Goal: Transaction & Acquisition: Download file/media

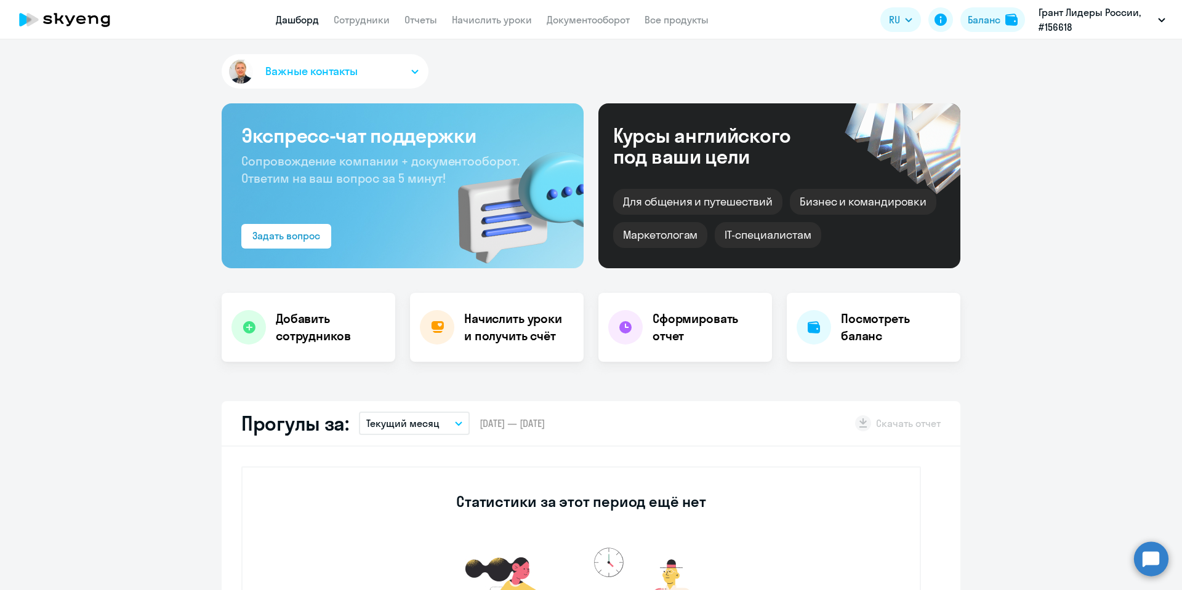
click at [347, 11] on app-header "Дашборд Сотрудники Отчеты Начислить уроки Документооборот Все продукты Дашборд …" at bounding box center [591, 19] width 1182 height 39
click at [359, 25] on link "Сотрудники" at bounding box center [362, 20] width 56 height 12
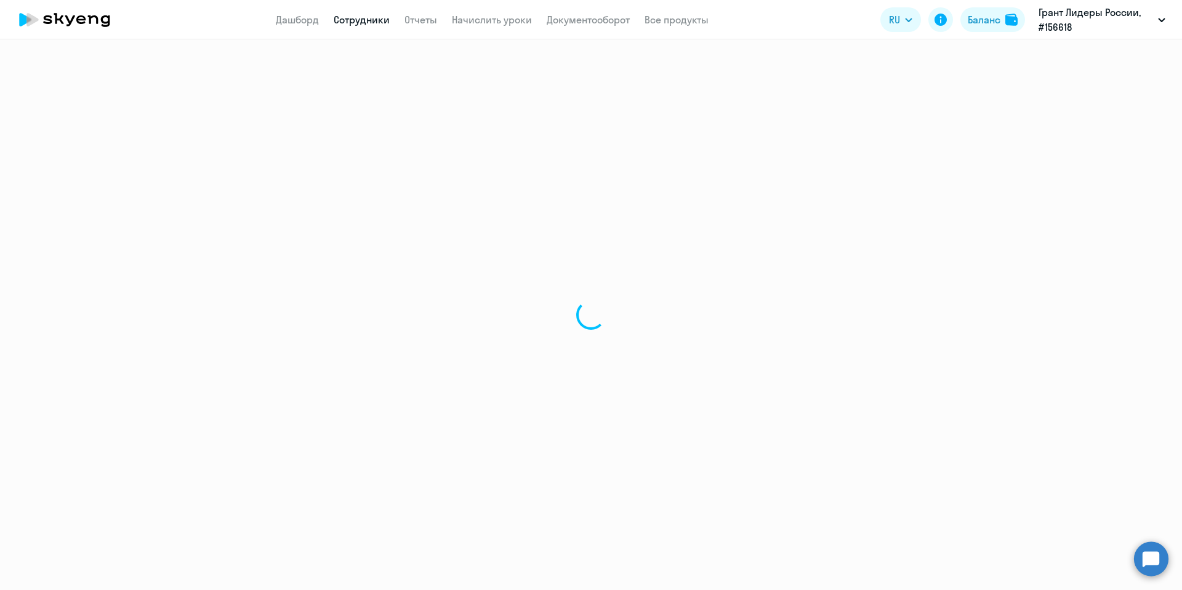
select select "30"
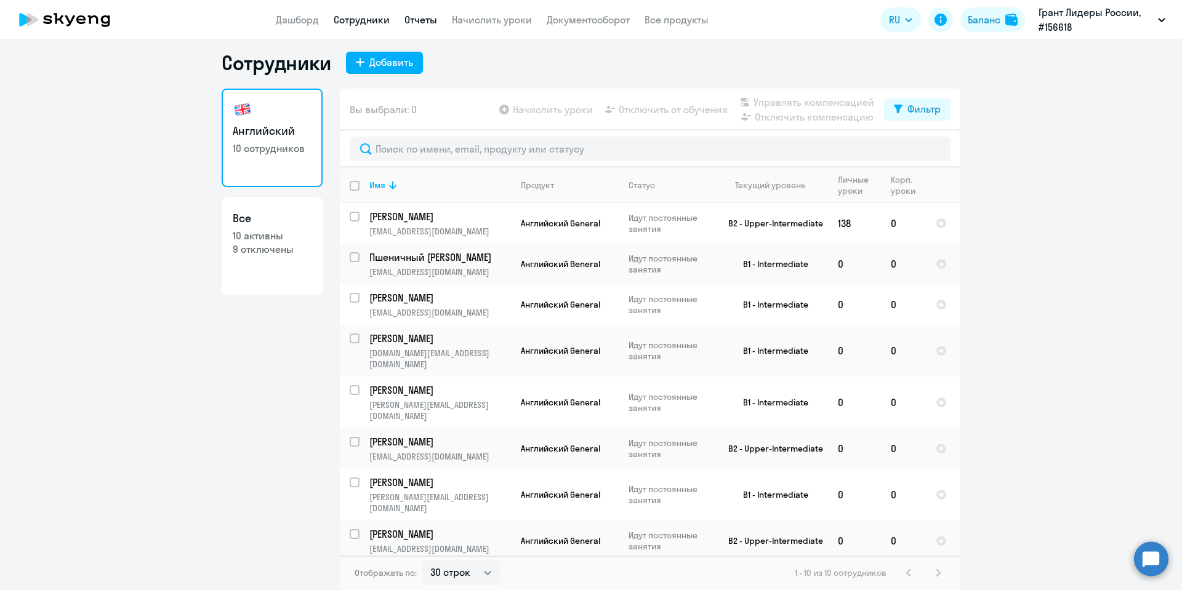
click at [429, 23] on link "Отчеты" at bounding box center [421, 20] width 33 height 12
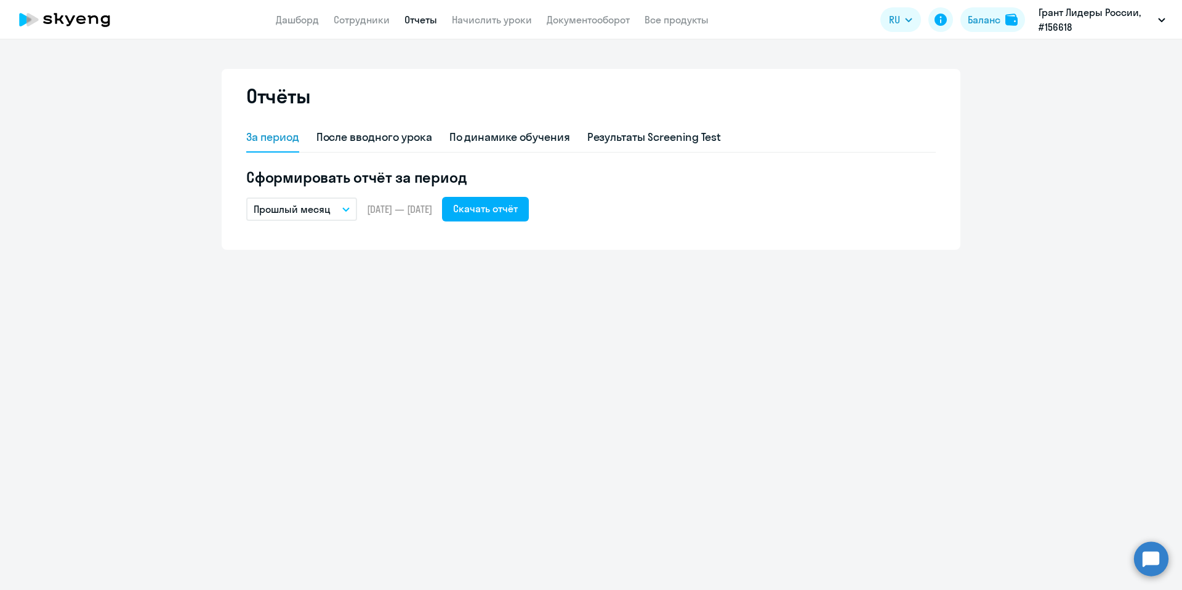
click at [349, 203] on button "Прошлый месяц" at bounding box center [301, 209] width 111 height 23
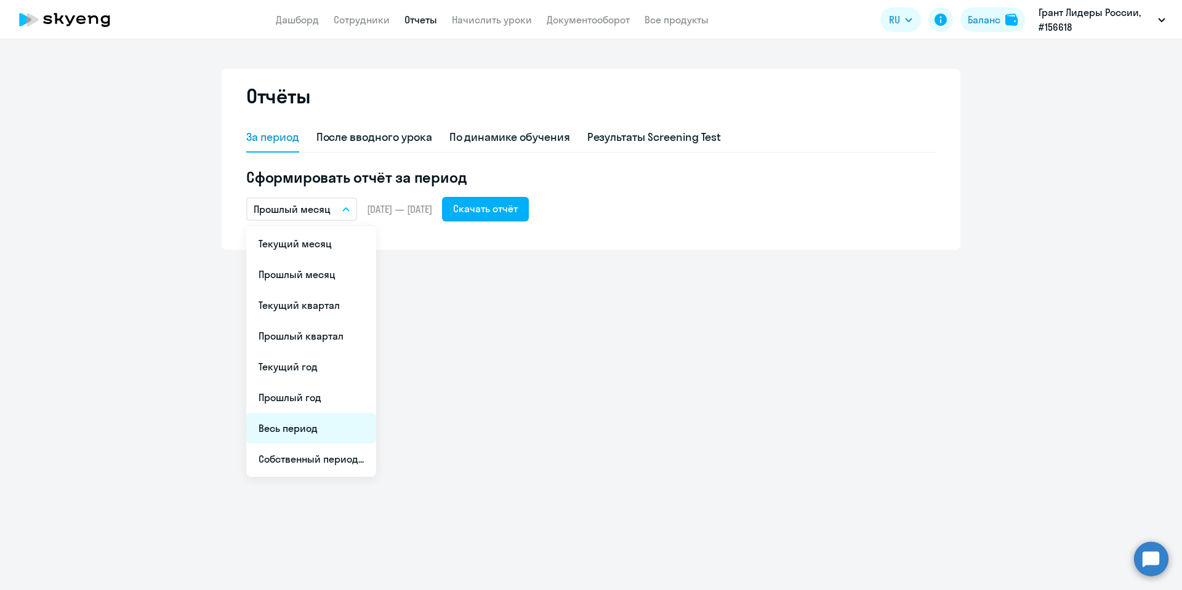
click at [293, 425] on li "Весь период" at bounding box center [311, 428] width 130 height 31
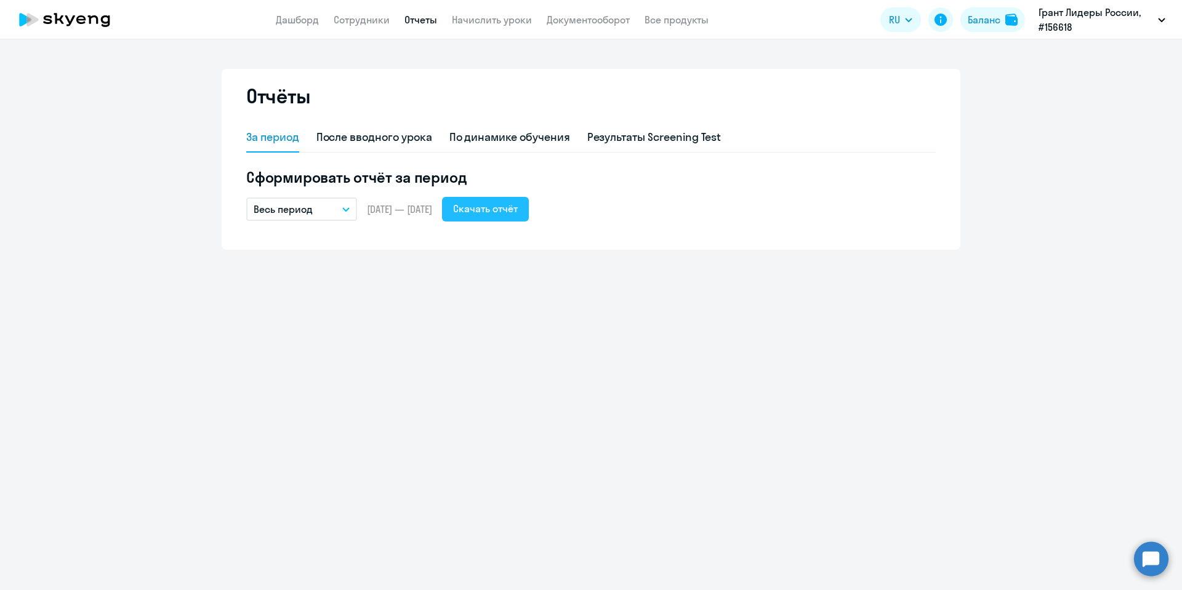
click at [515, 212] on div "Скачать отчёт" at bounding box center [485, 208] width 65 height 15
